Goal: Task Accomplishment & Management: Complete application form

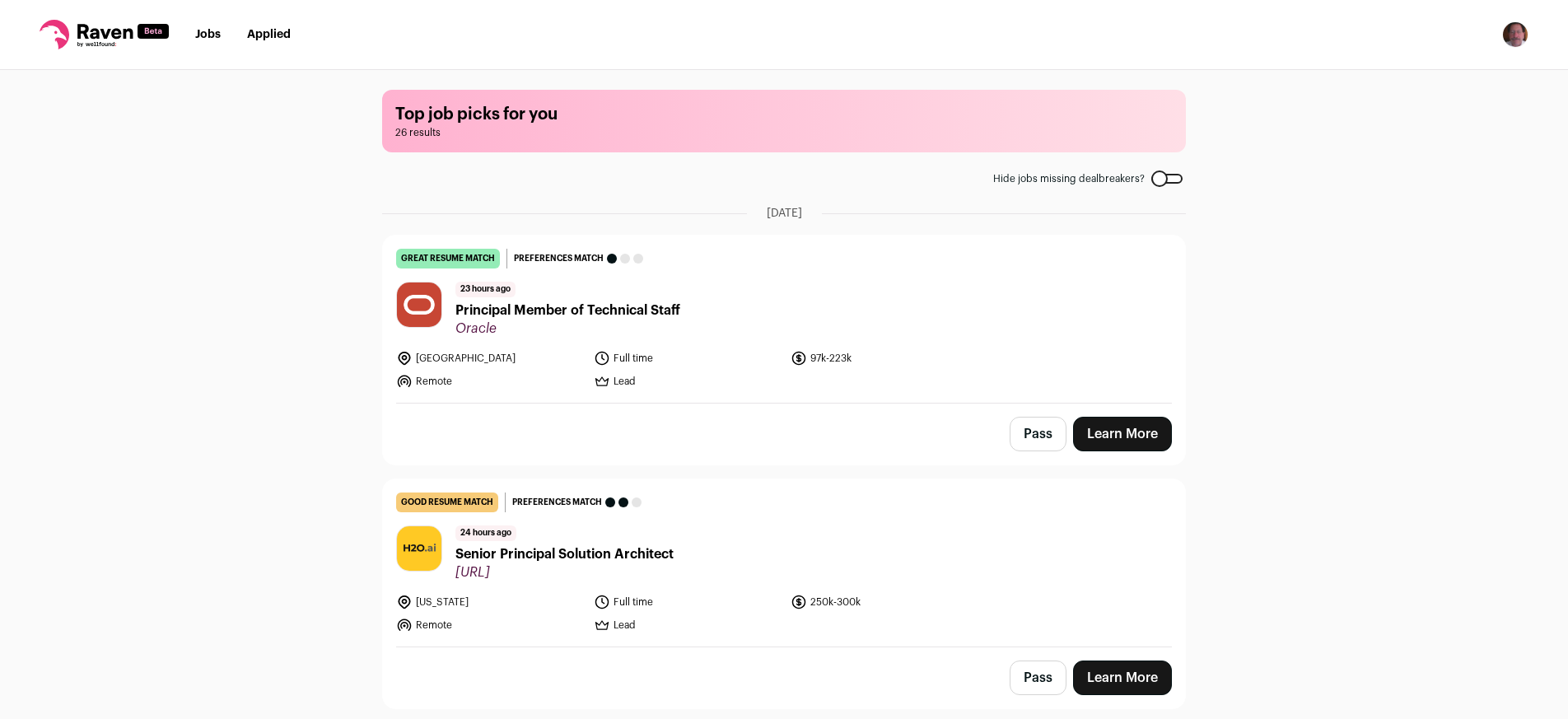
click at [1034, 439] on button "Pass" at bounding box center [1038, 433] width 57 height 34
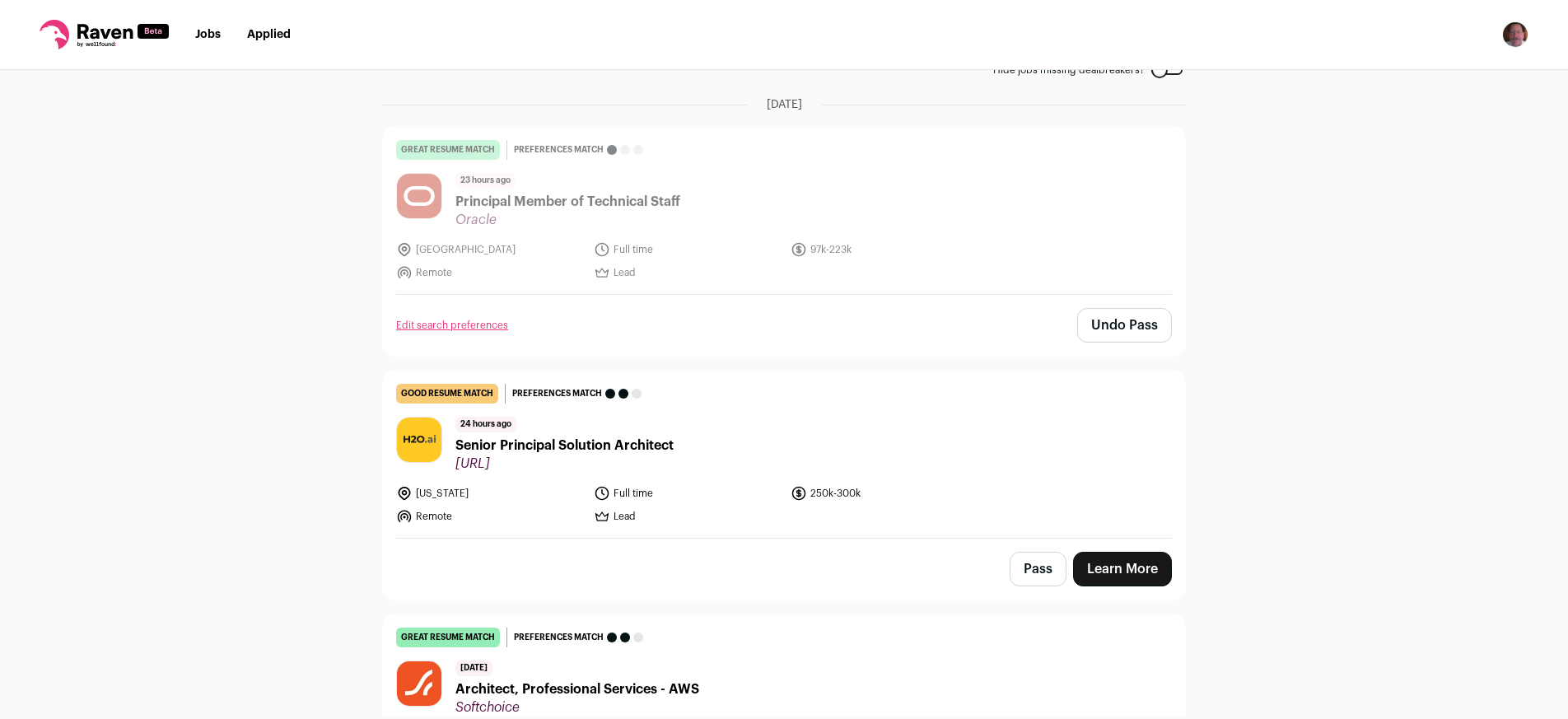
scroll to position [109, 0]
click at [614, 452] on span "Senior Principal Solution Architect" at bounding box center [564, 444] width 218 height 19
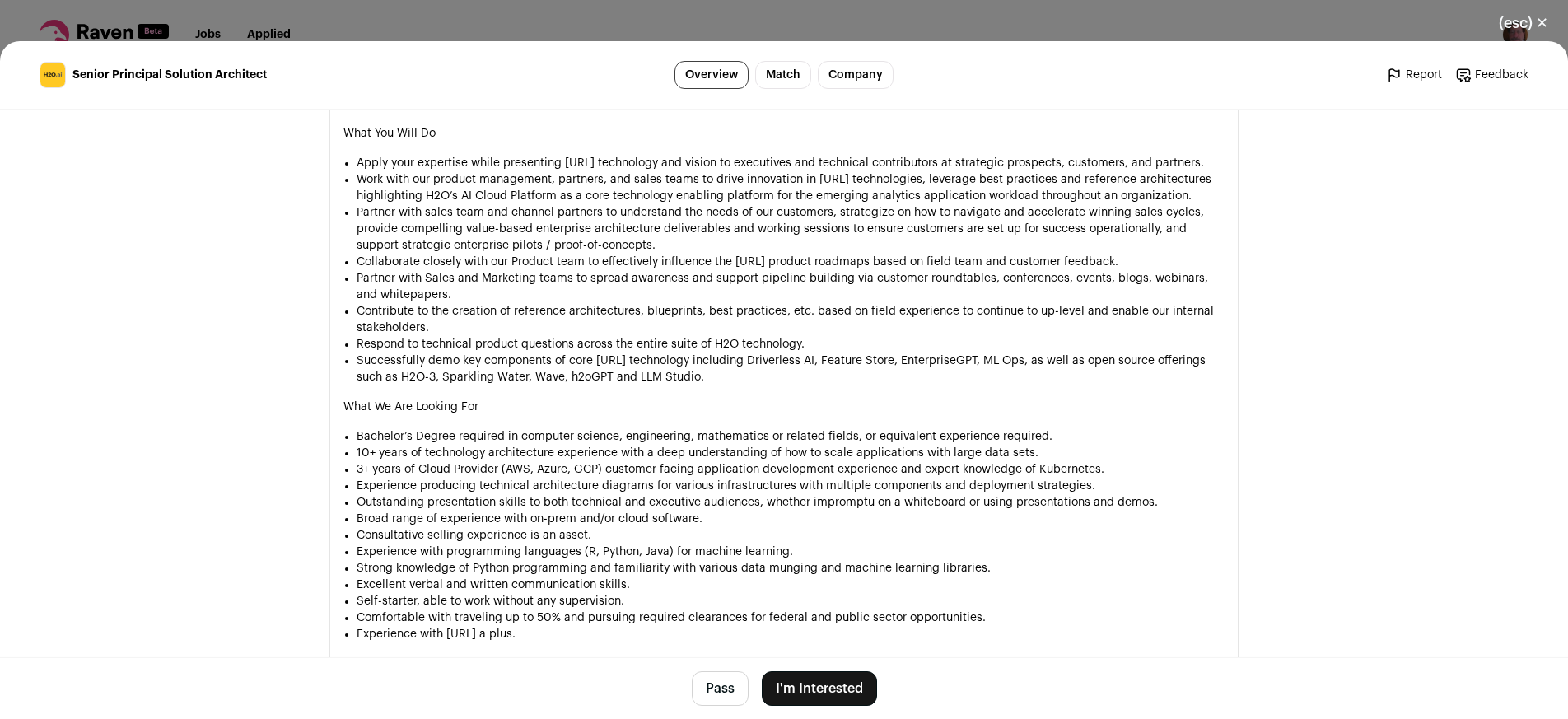
scroll to position [1267, 0]
click at [718, 695] on button "Pass" at bounding box center [720, 688] width 57 height 34
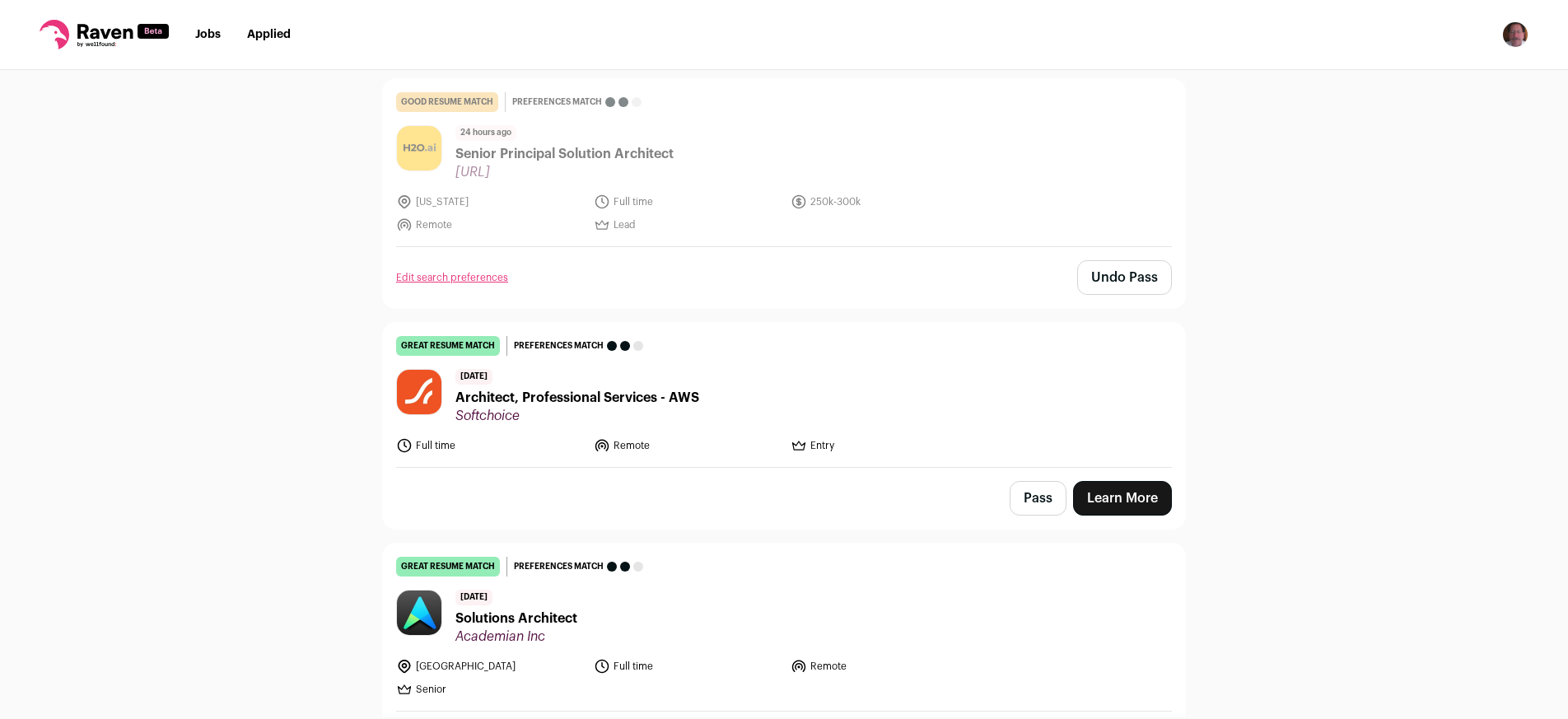
scroll to position [401, 0]
click at [597, 403] on span "Architect, Professional Services - AWS" at bounding box center [577, 396] width 244 height 19
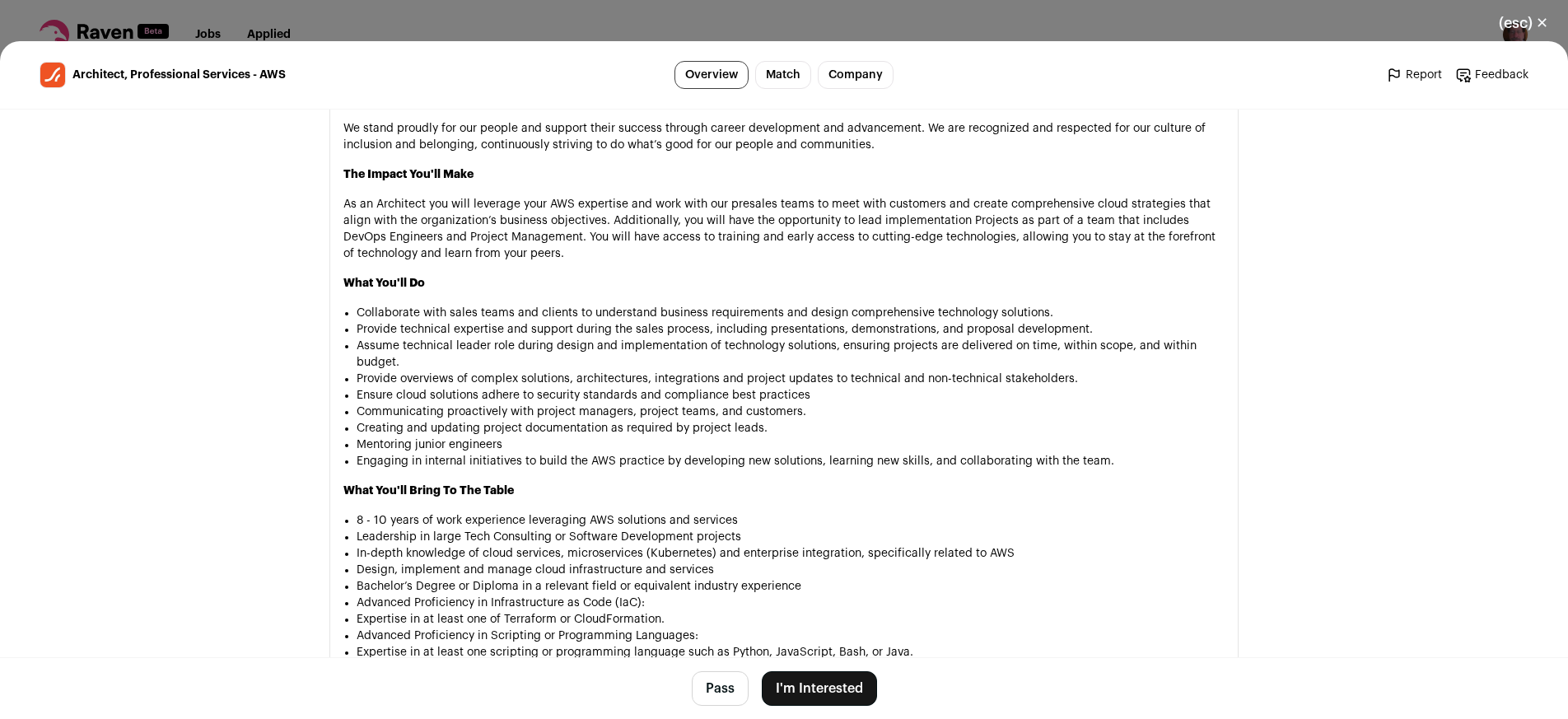
scroll to position [78, 0]
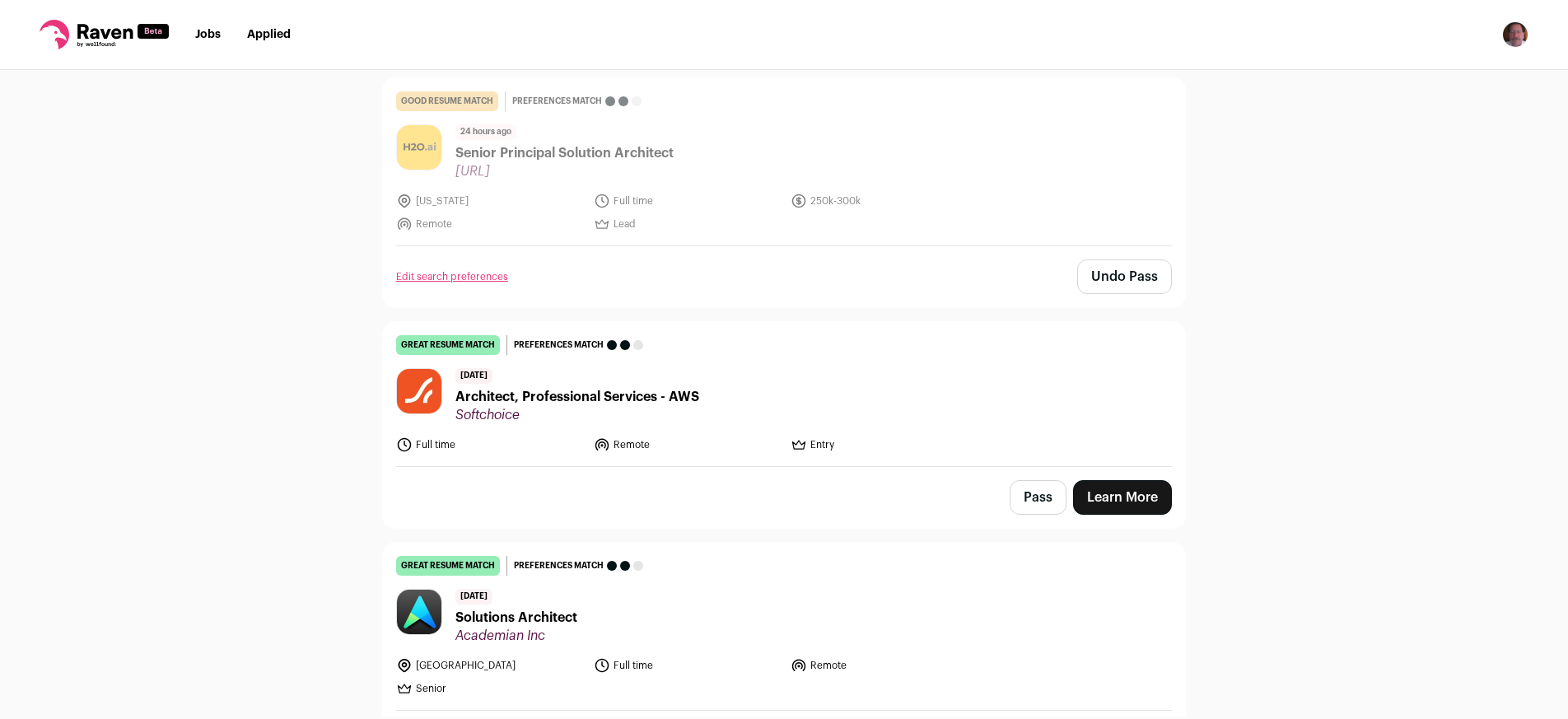
click at [540, 398] on span "Architect, Professional Services - AWS" at bounding box center [577, 396] width 244 height 19
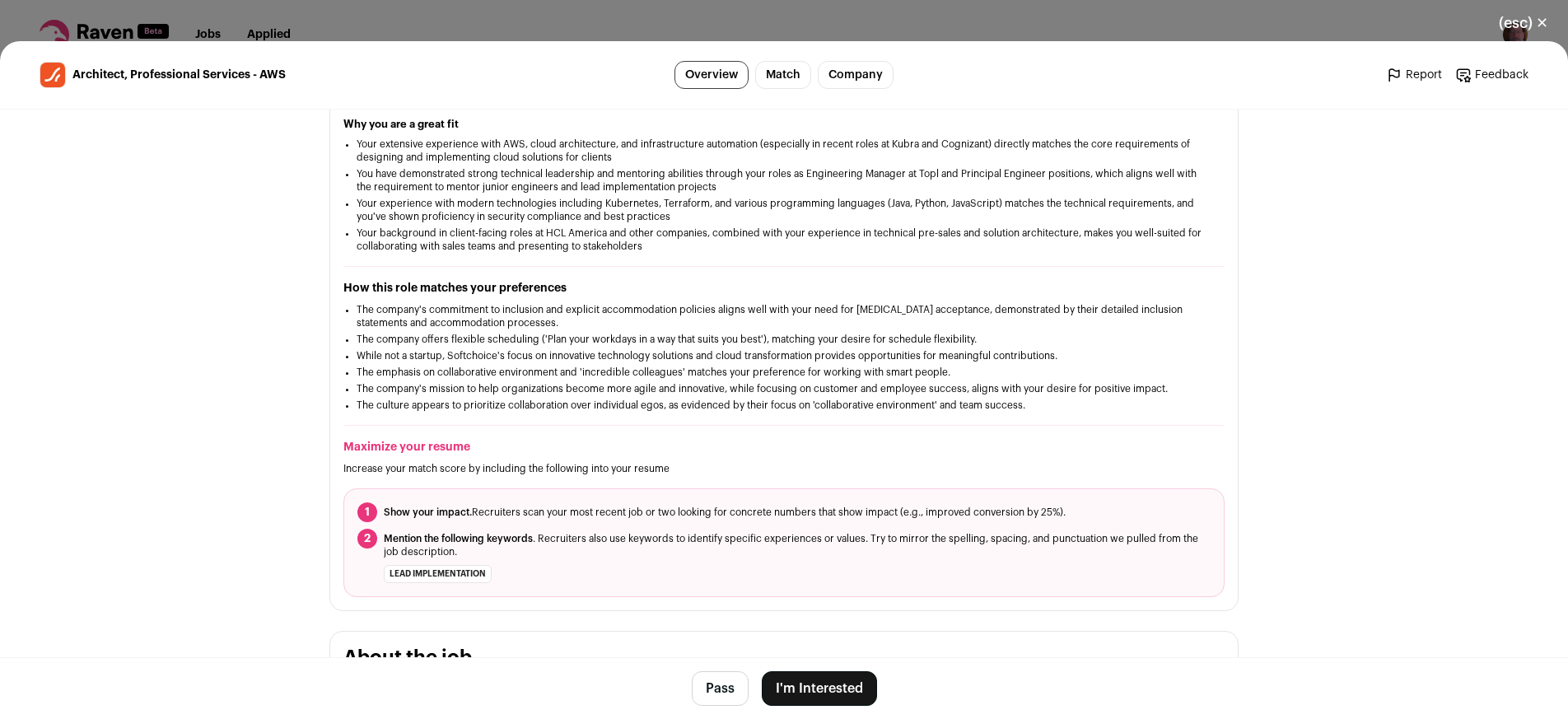
scroll to position [285, 0]
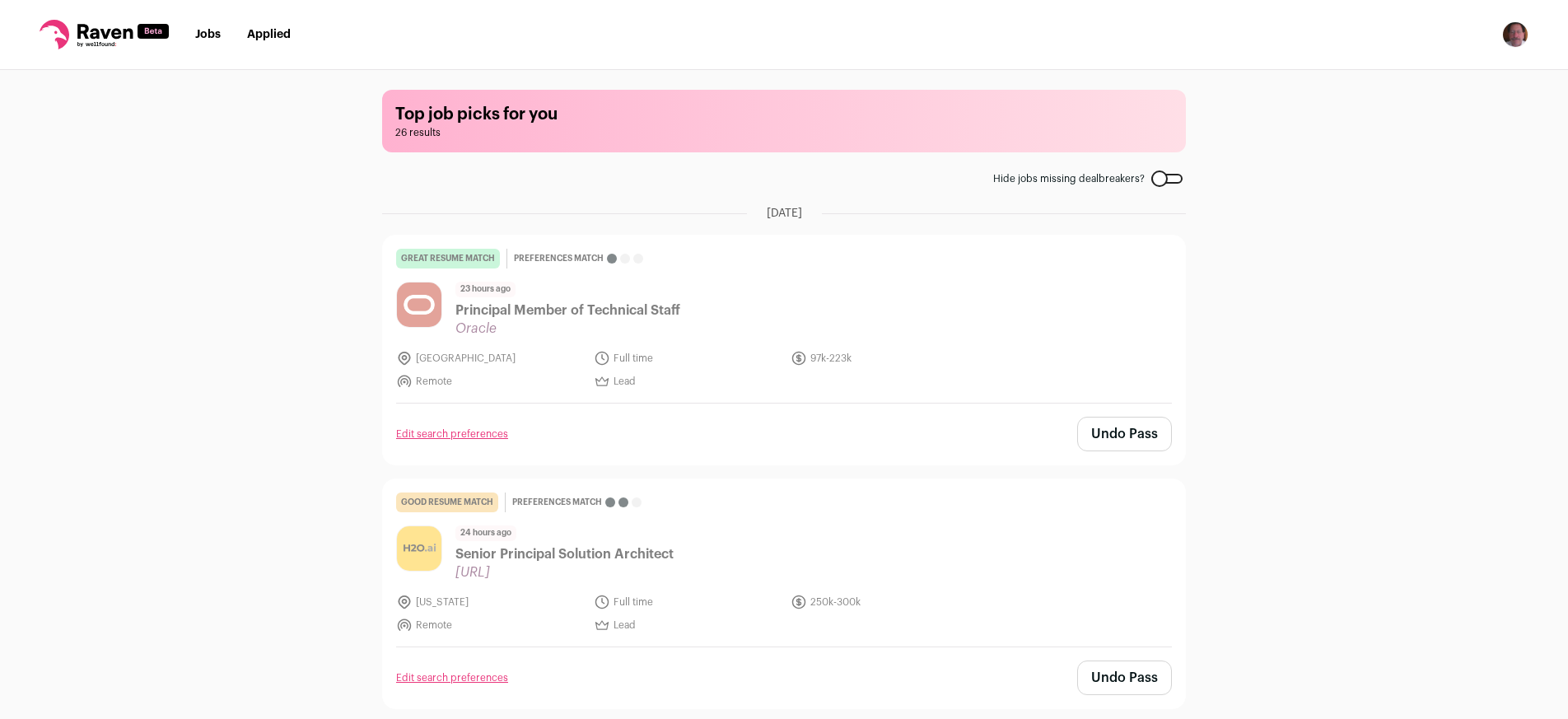
click at [202, 35] on link "Jobs" at bounding box center [208, 34] width 26 height 11
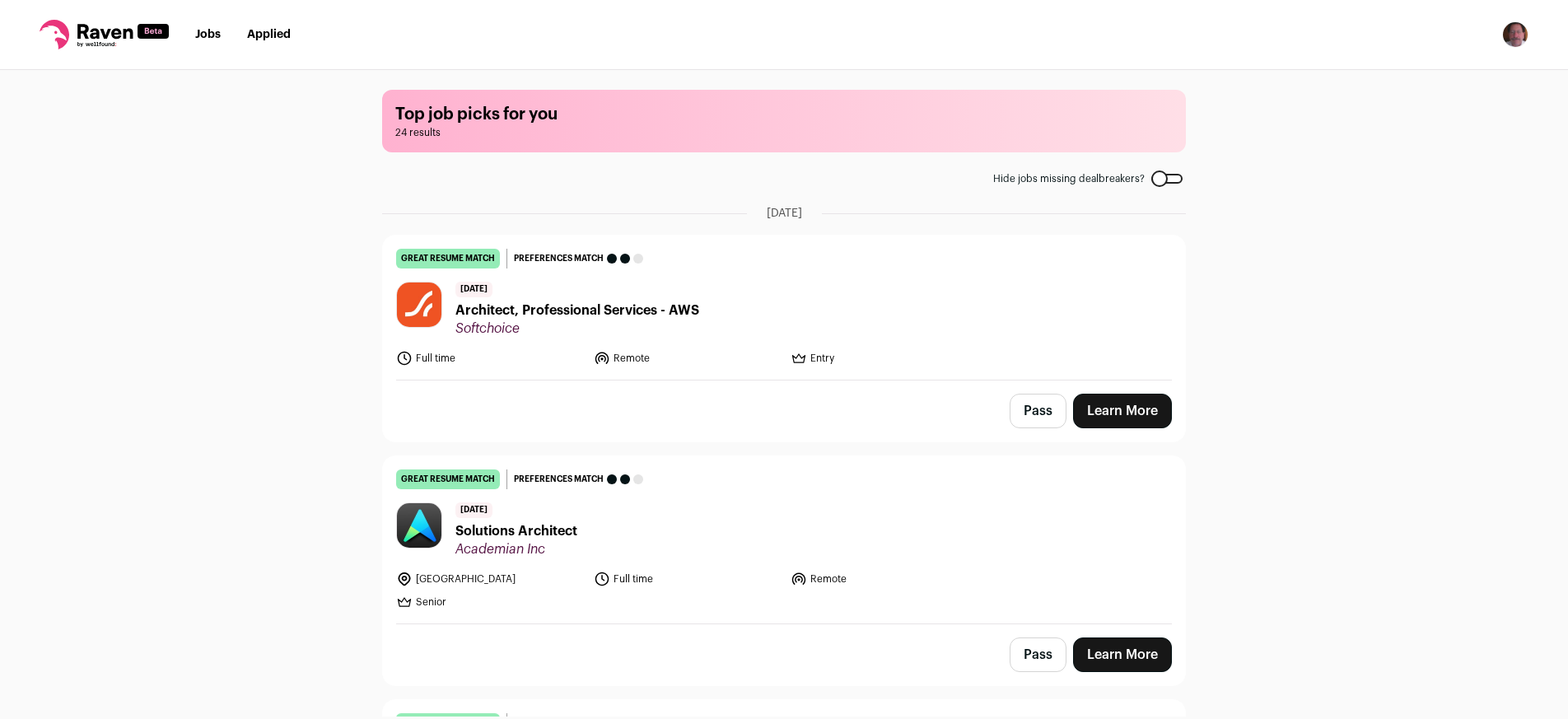
click at [294, 113] on div "Top job picks for you 24 results Hide jobs missing dealbreakers? August 14th, 2…" at bounding box center [784, 392] width 1568 height 647
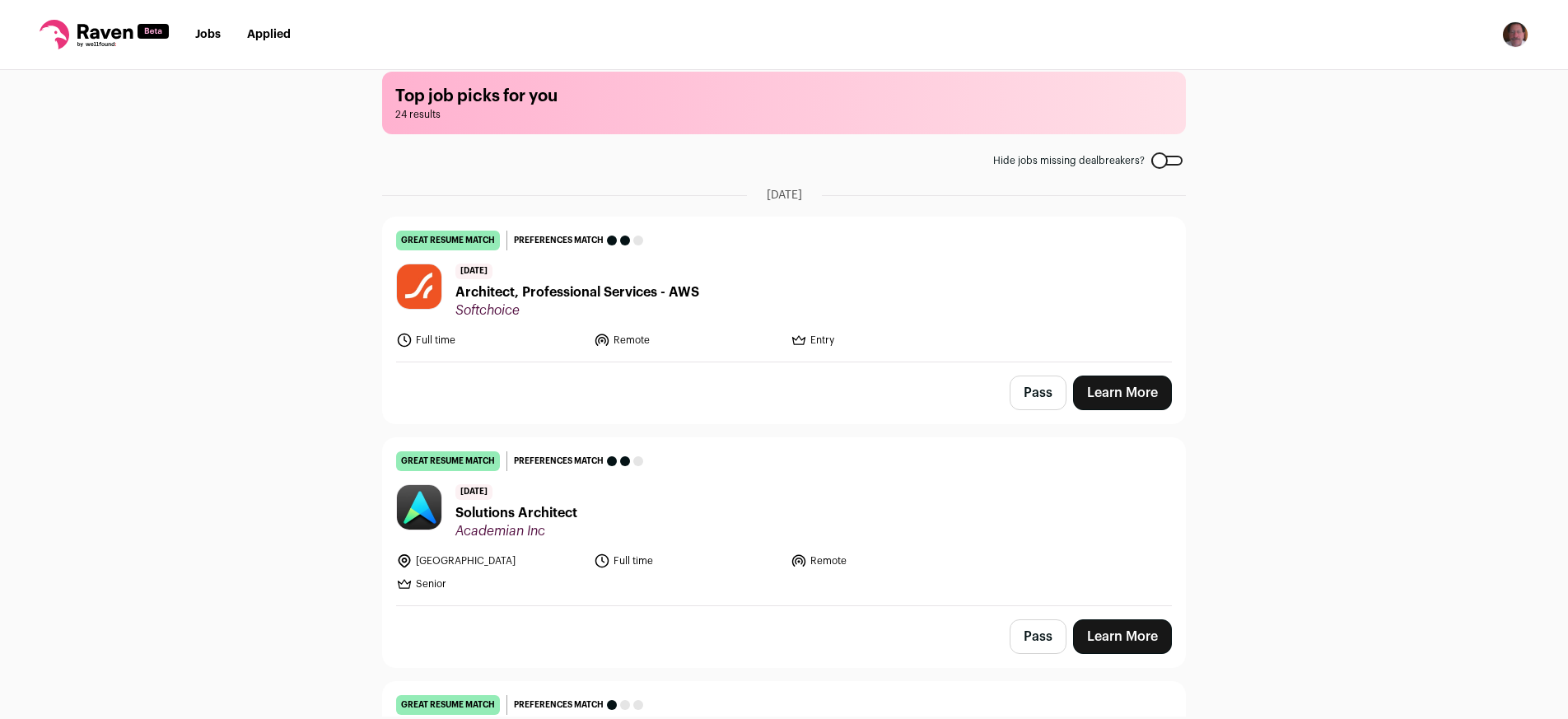
scroll to position [19, 0]
click at [614, 293] on span "Architect, Professional Services - AWS" at bounding box center [577, 291] width 244 height 19
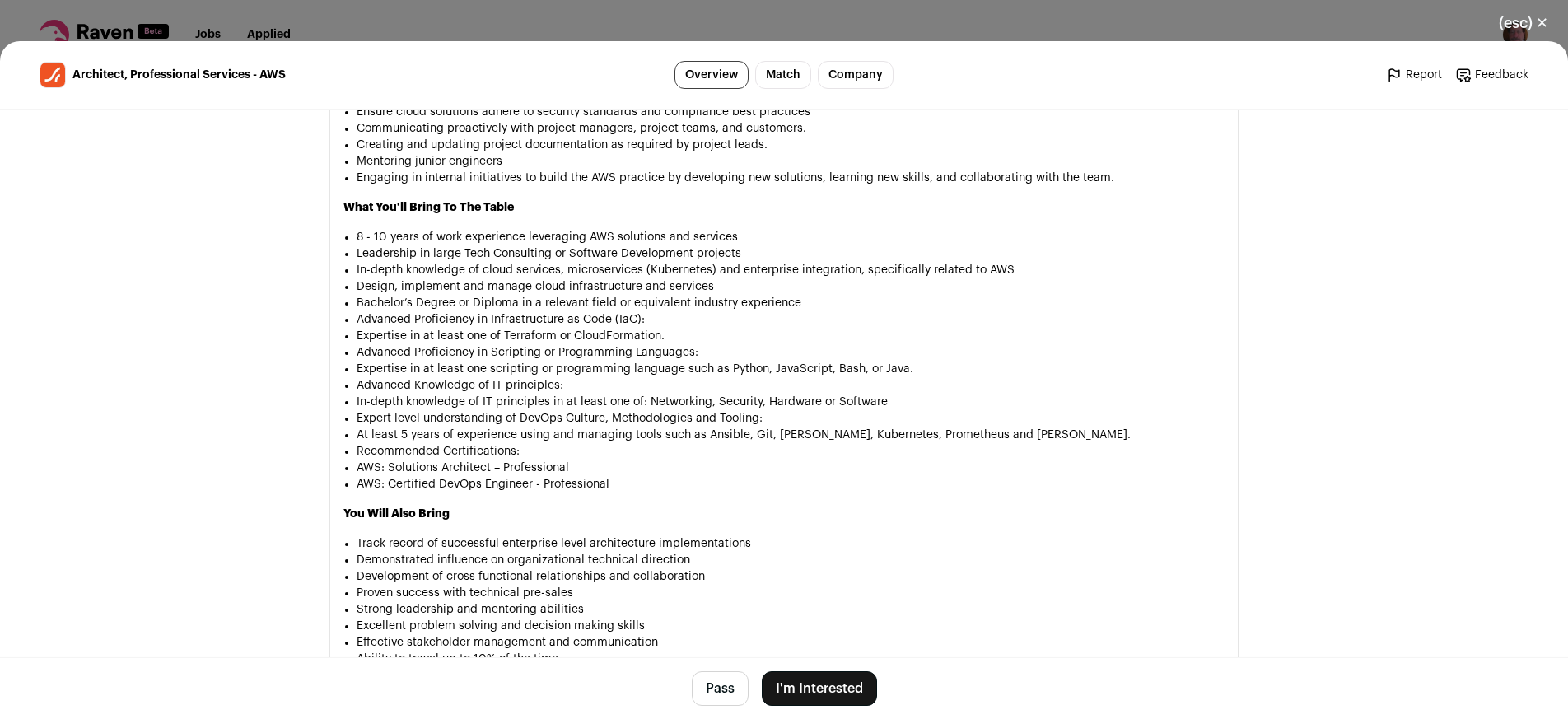
scroll to position [1225, 0]
click at [808, 686] on button "I'm Interested" at bounding box center [819, 688] width 115 height 34
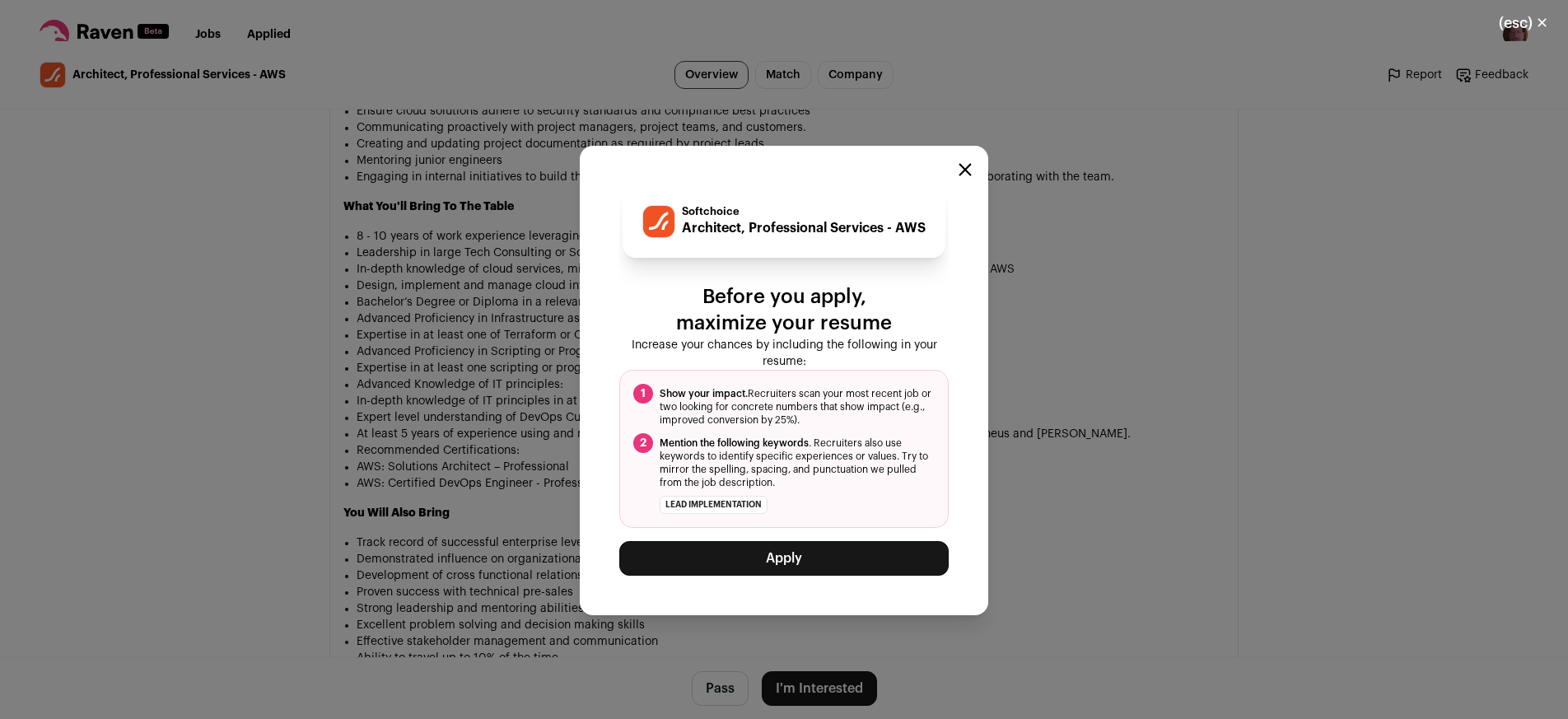
click at [790, 571] on button "Apply" at bounding box center [784, 558] width 329 height 34
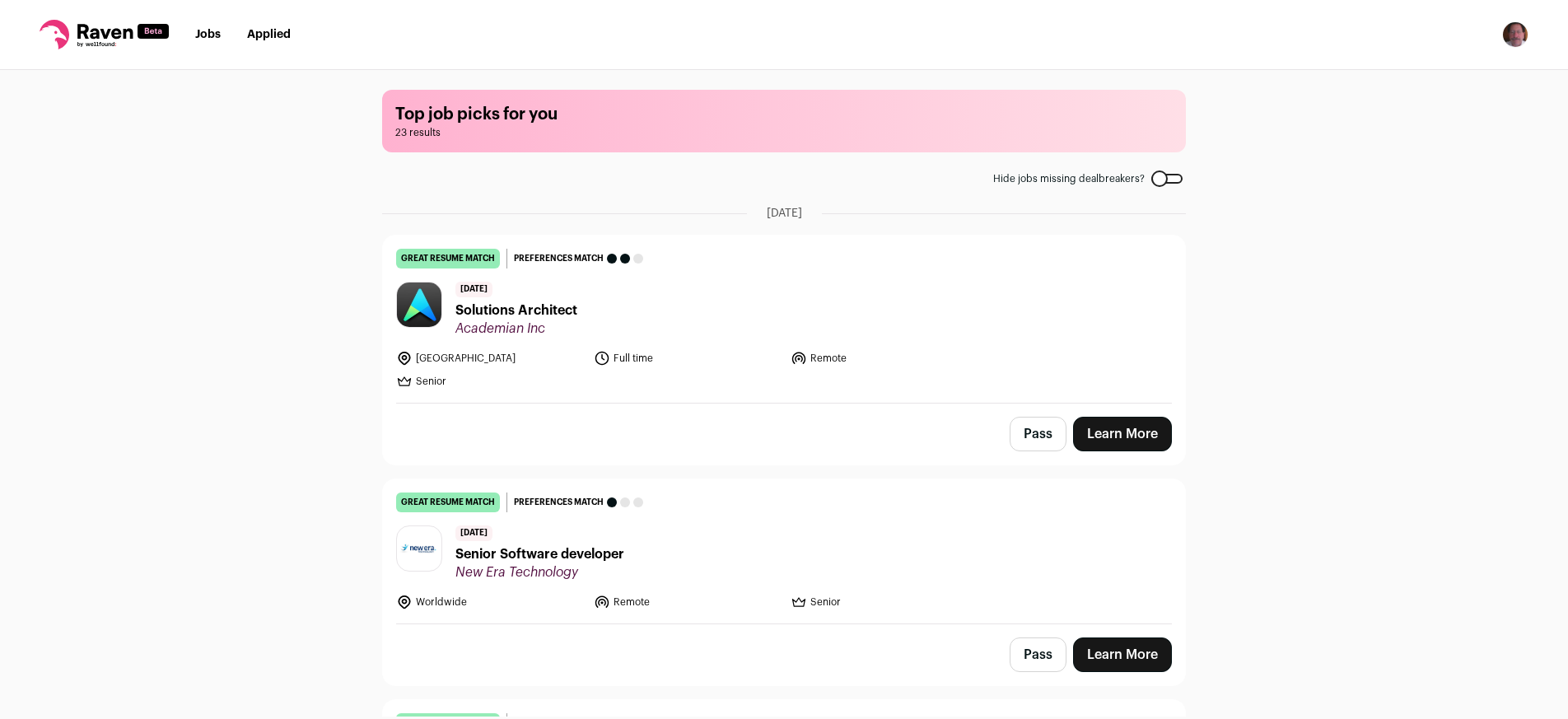
click at [561, 309] on span "Solutions Architect" at bounding box center [516, 310] width 121 height 19
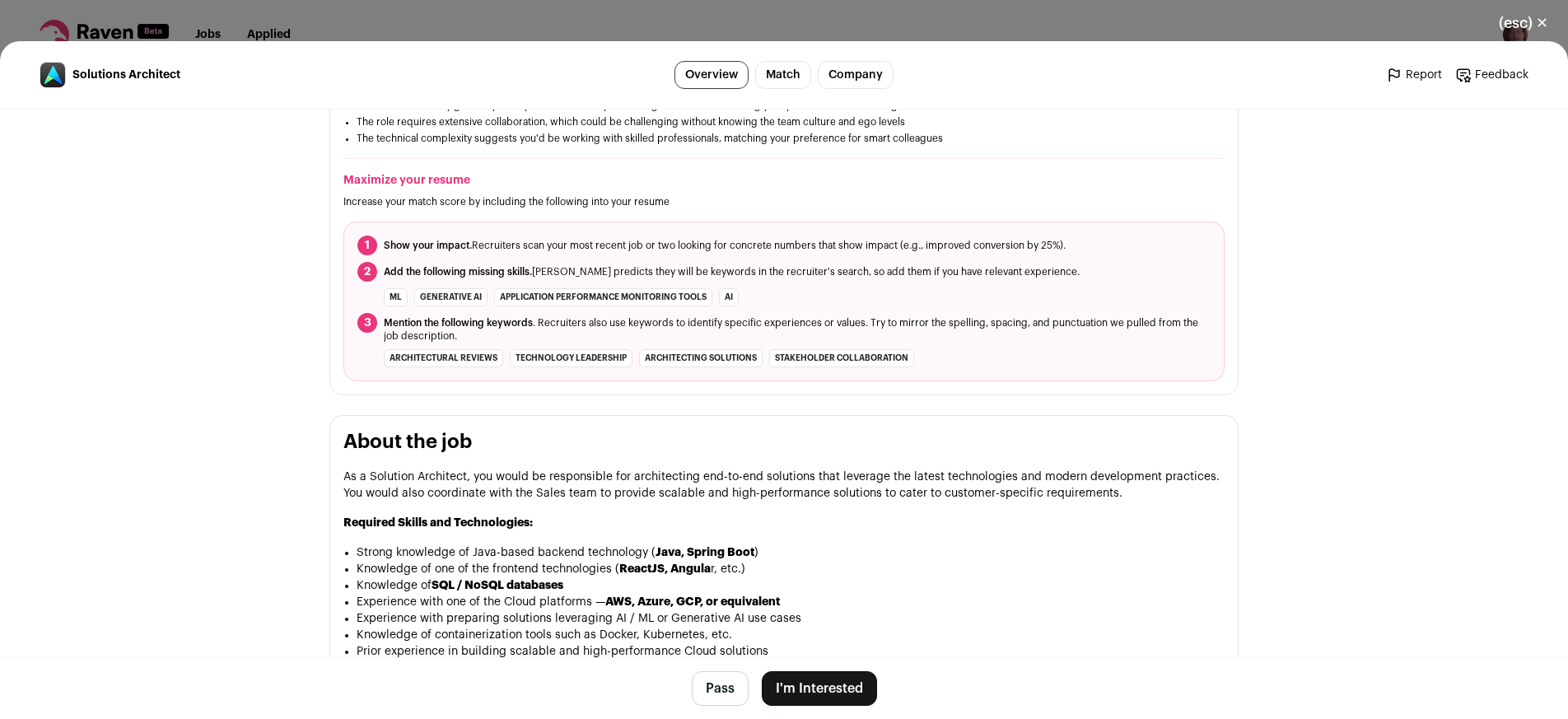
scroll to position [546, 0]
click at [712, 686] on button "Pass" at bounding box center [720, 688] width 57 height 34
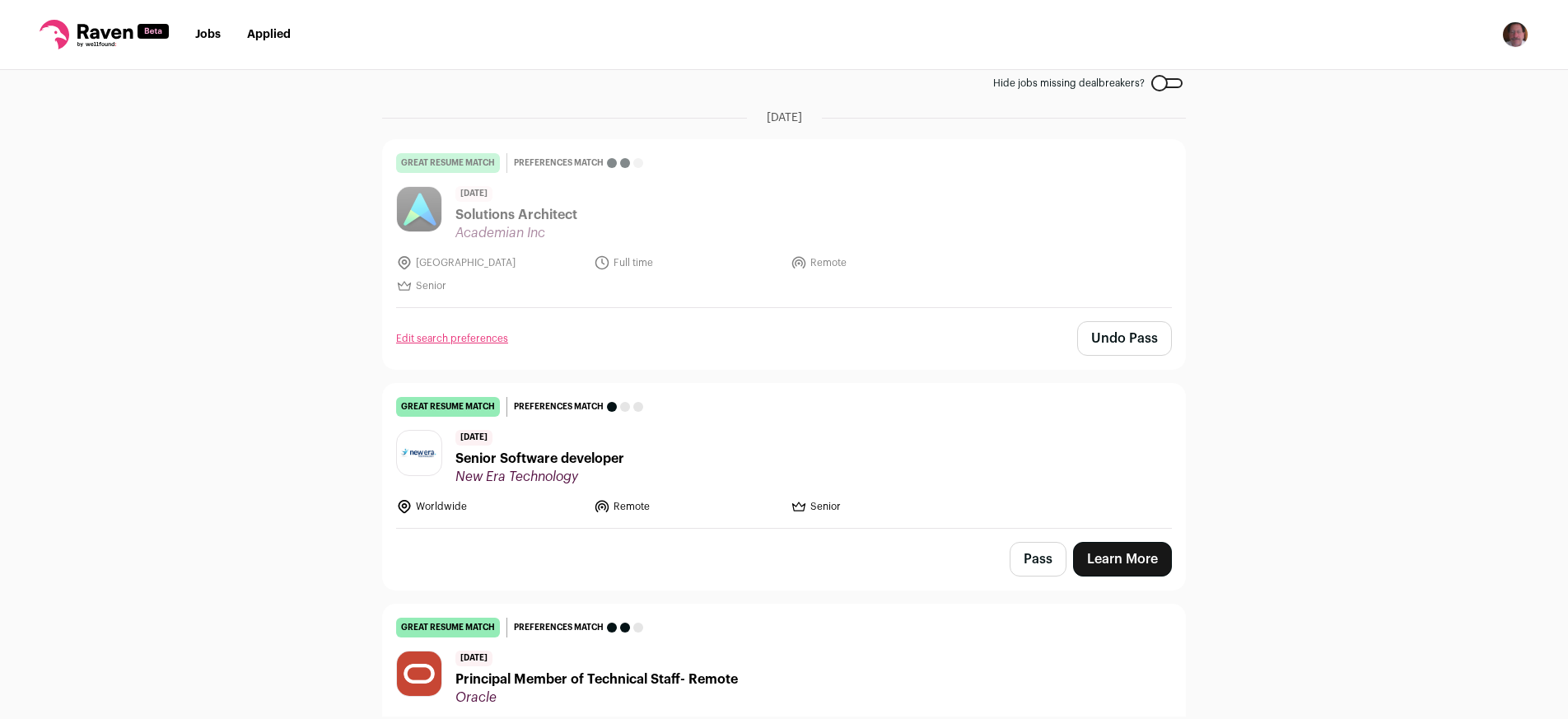
scroll to position [98, 0]
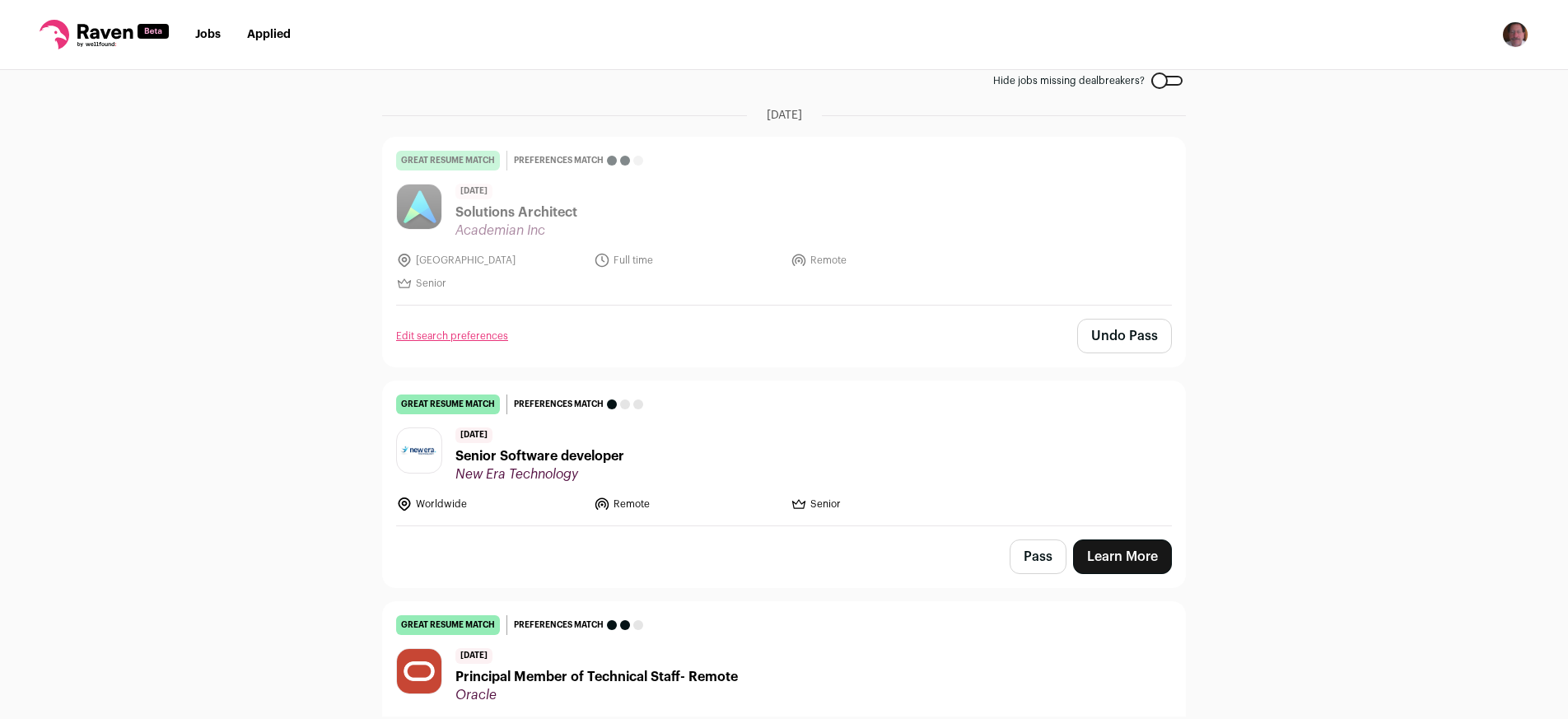
click at [580, 456] on span "Senior Software developer" at bounding box center [540, 456] width 169 height 19
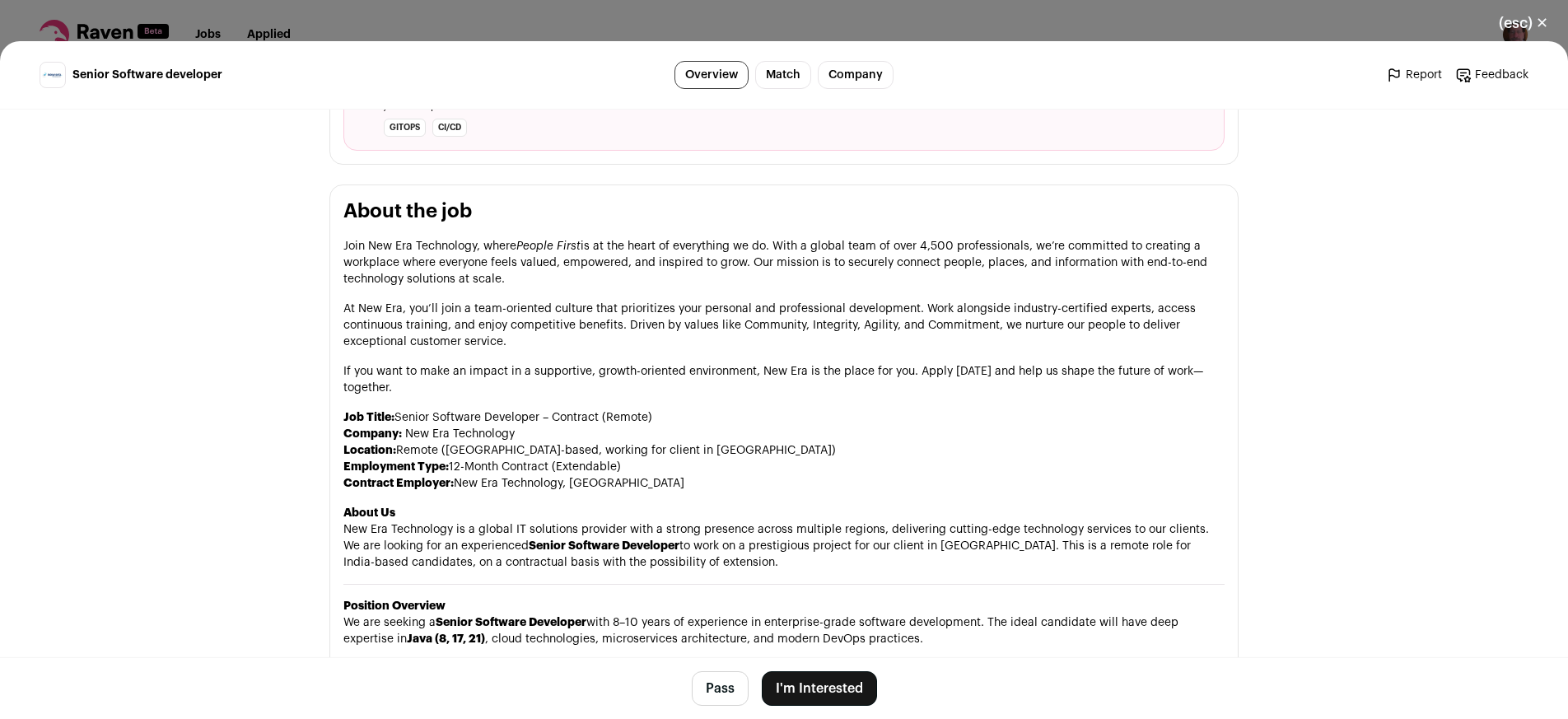
scroll to position [743, 0]
click at [706, 683] on button "Pass" at bounding box center [720, 688] width 57 height 34
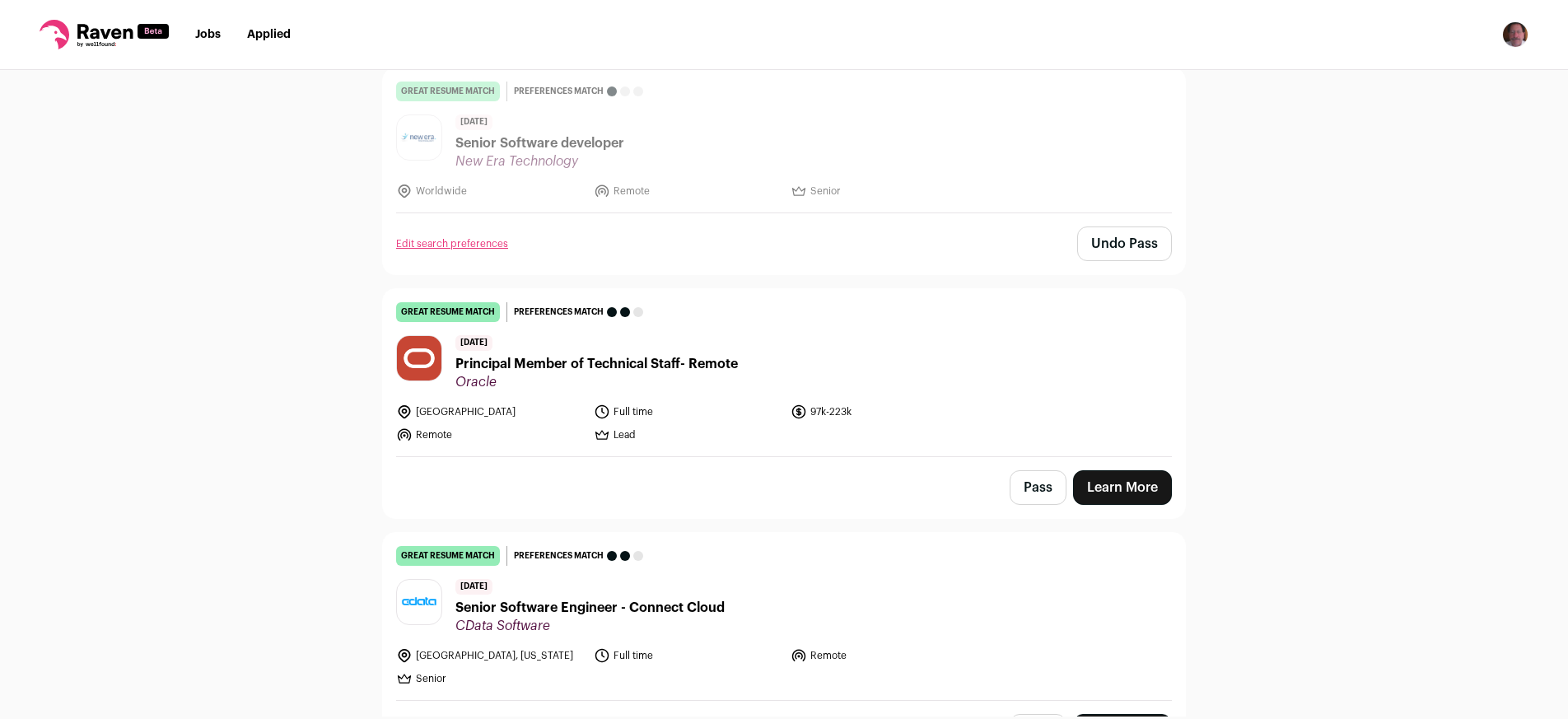
scroll to position [412, 0]
click at [659, 363] on span "Principal Member of Technical Staff- Remote" at bounding box center [596, 363] width 283 height 19
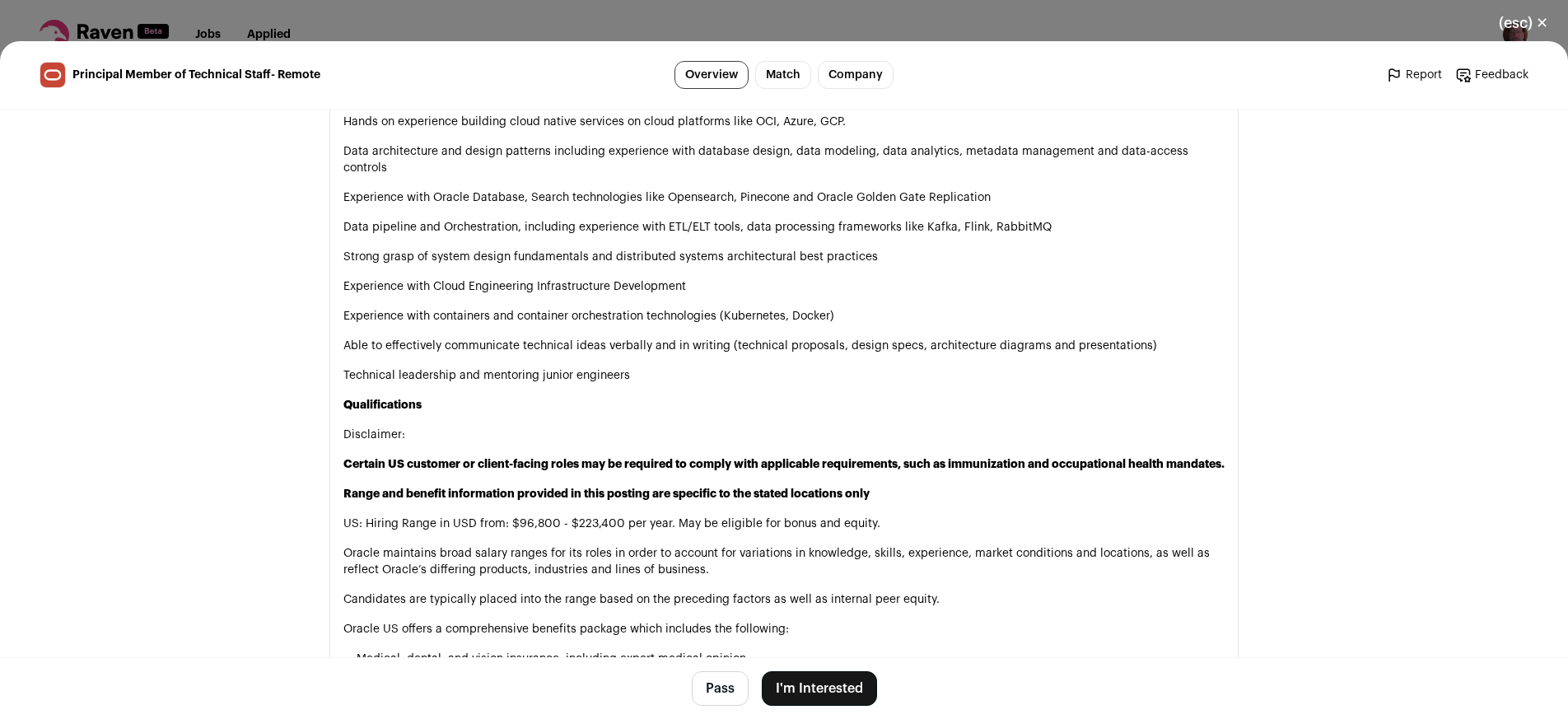
scroll to position [1342, 0]
click at [701, 687] on button "Pass" at bounding box center [720, 688] width 57 height 34
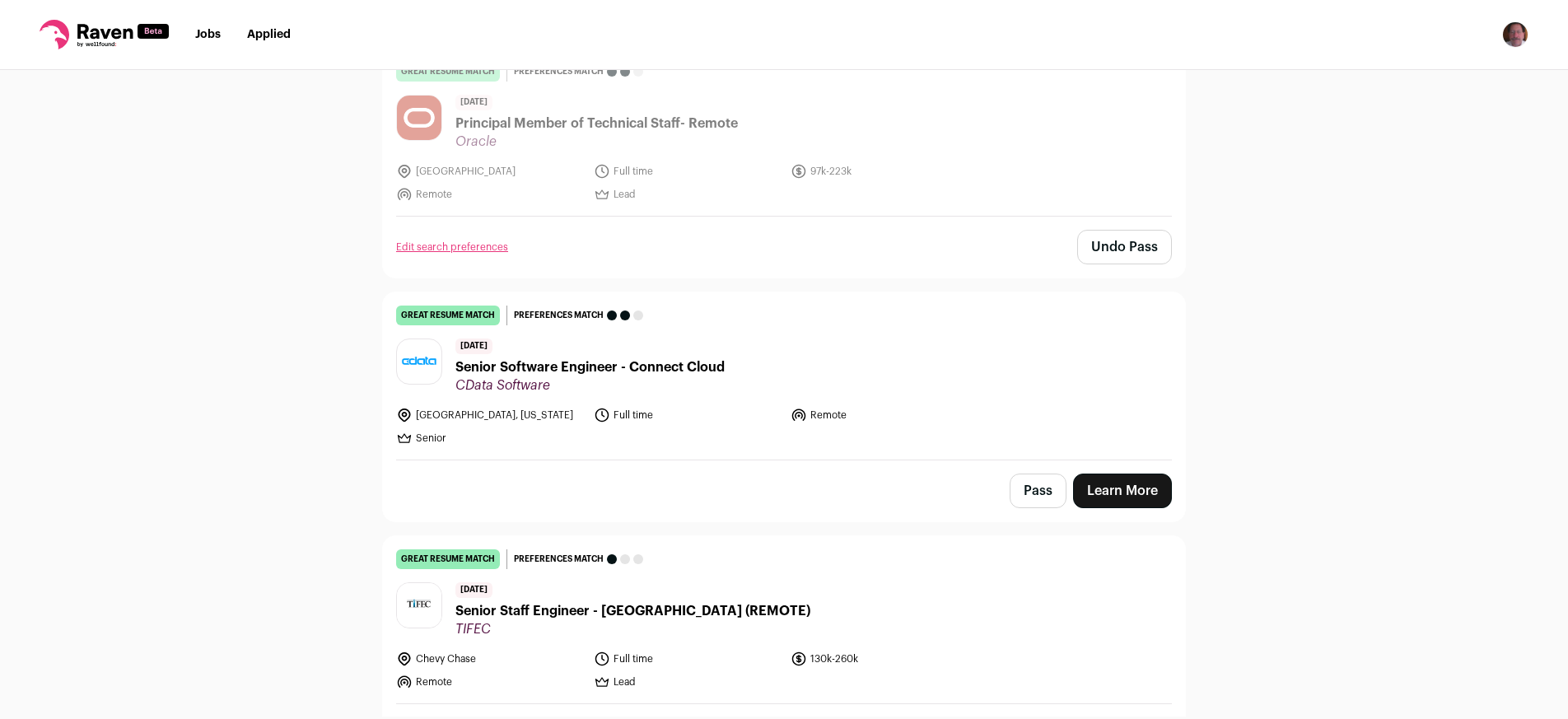
scroll to position [655, 0]
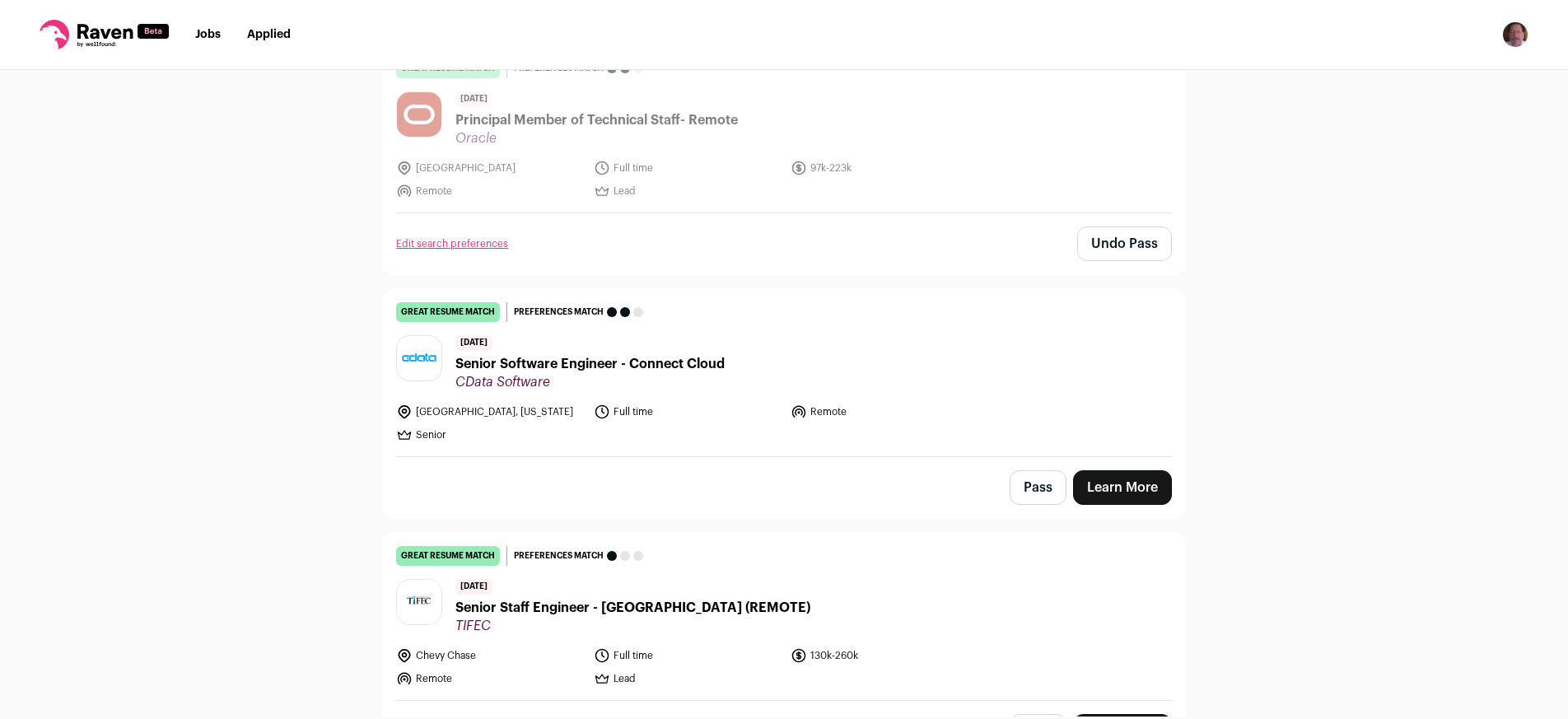
click at [643, 366] on span "Senior Software Engineer - Connect Cloud" at bounding box center [590, 364] width 269 height 19
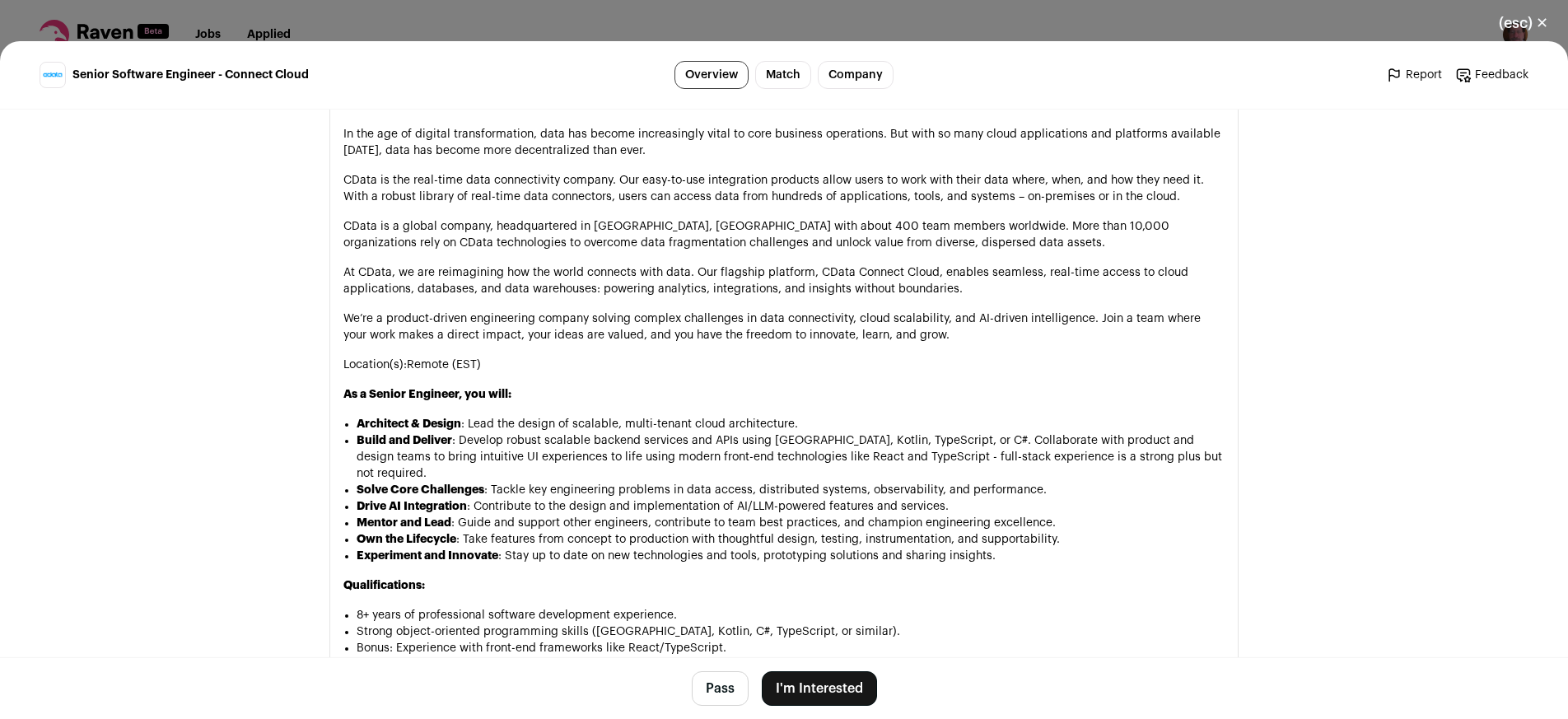
scroll to position [896, 0]
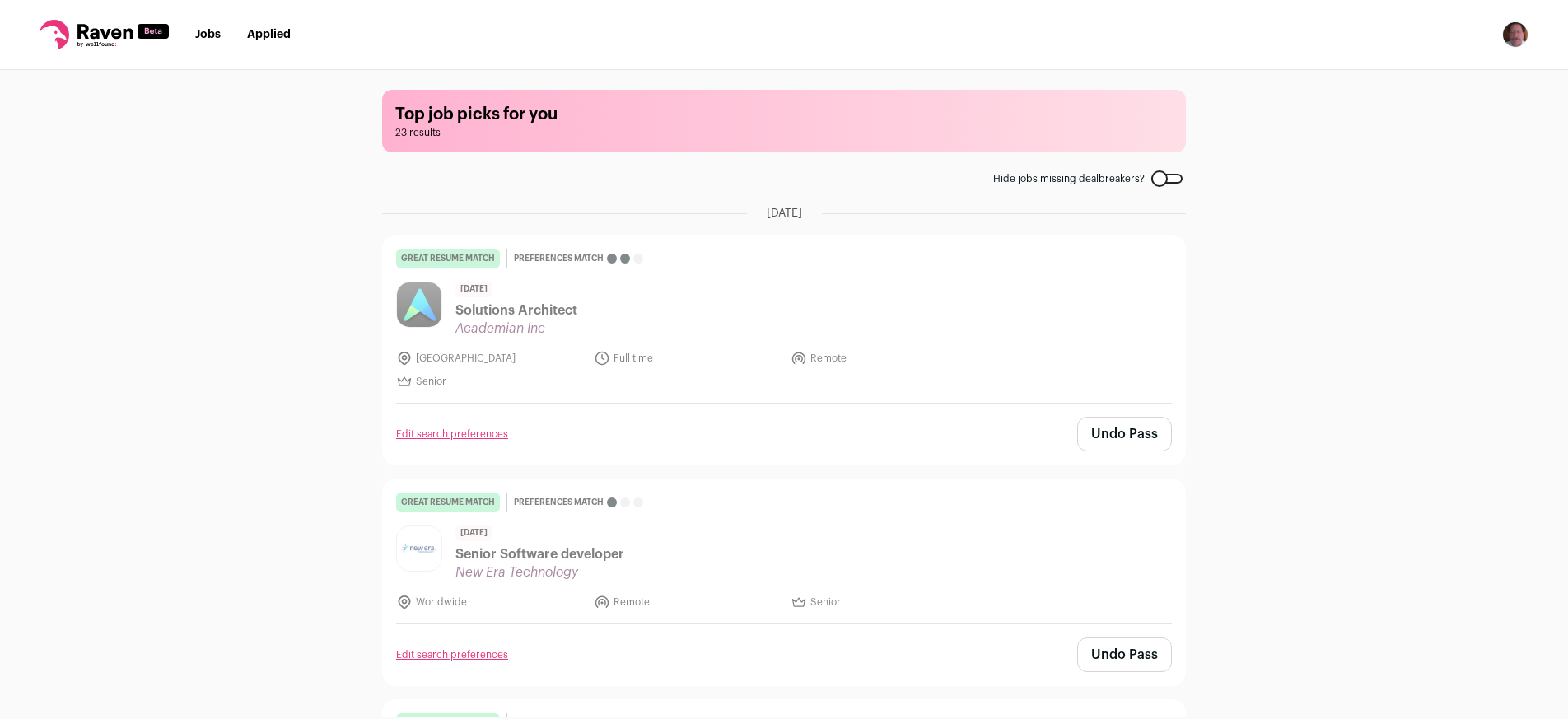
click at [206, 35] on link "Jobs" at bounding box center [208, 34] width 26 height 11
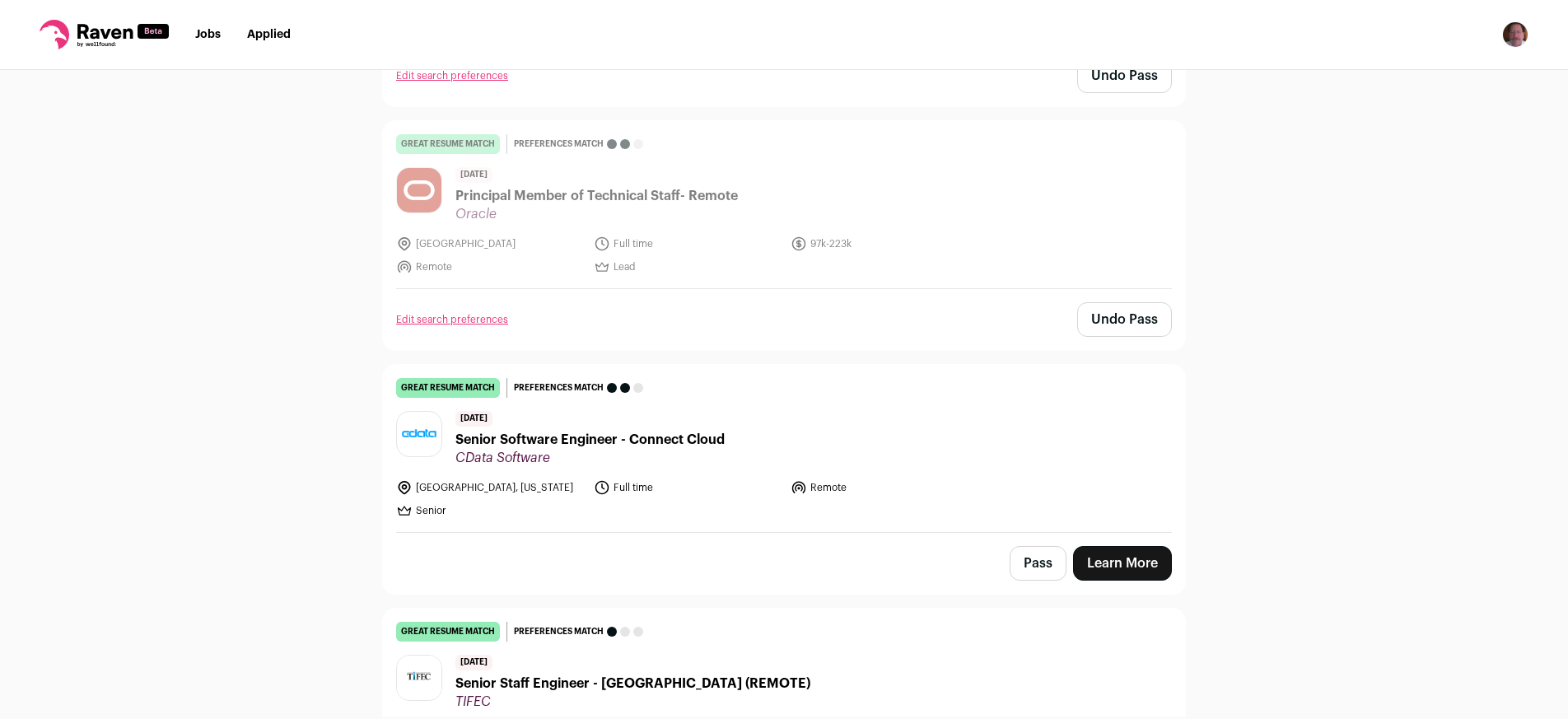
scroll to position [580, 0]
click at [567, 437] on span "Senior Software Engineer - Connect Cloud" at bounding box center [590, 439] width 269 height 19
